Goal: Task Accomplishment & Management: Use online tool/utility

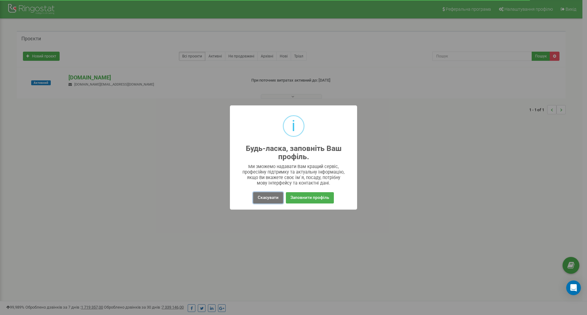
click at [276, 197] on button "Скасувати" at bounding box center [268, 197] width 30 height 11
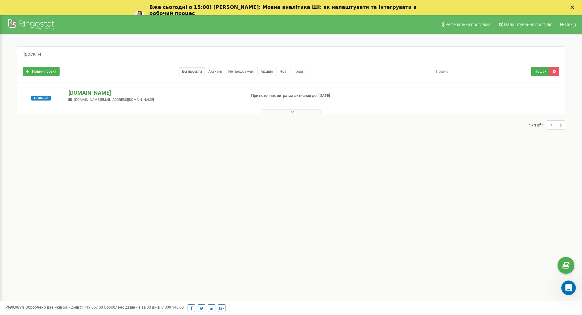
click at [90, 89] on p "[DOMAIN_NAME]" at bounding box center [154, 93] width 173 height 8
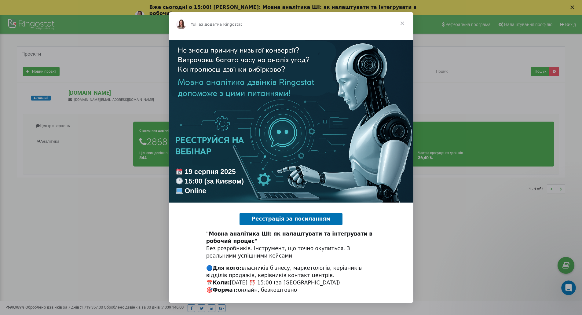
click at [404, 23] on span "Закрити" at bounding box center [403, 23] width 22 height 22
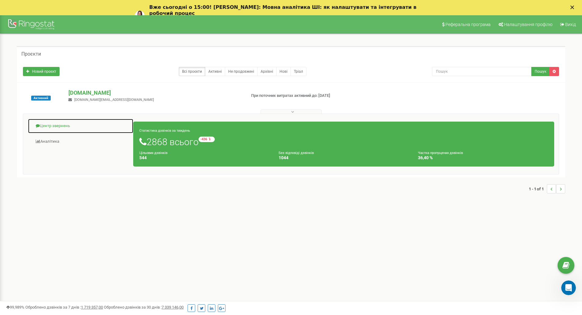
click at [51, 126] on link "Центр звернень" at bounding box center [81, 126] width 106 height 15
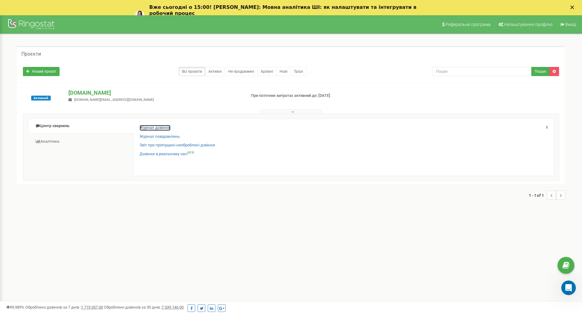
click at [160, 128] on link "Журнал дзвінків" at bounding box center [155, 128] width 31 height 6
